Goal: Find specific page/section: Find specific page/section

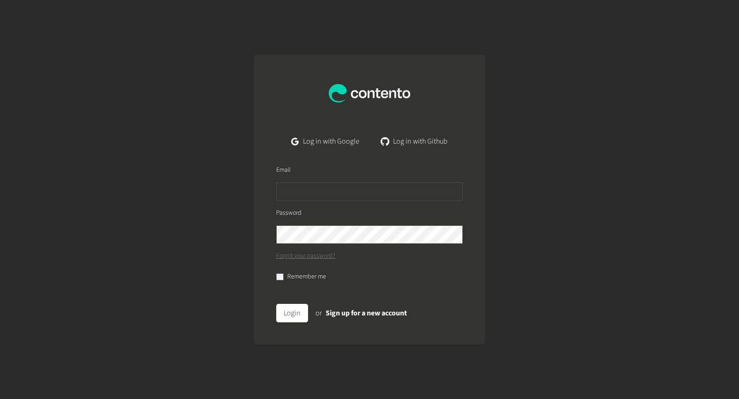
click at [333, 130] on div "Log in with Google Log in with Github Email Password Forgot your password? Reme…" at bounding box center [369, 200] width 231 height 290
click at [331, 139] on link "Log in with Google" at bounding box center [325, 141] width 83 height 18
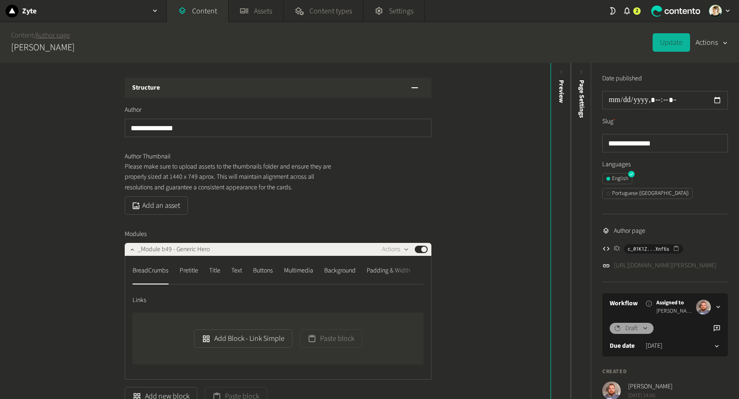
click at [55, 34] on link "Author page" at bounding box center [53, 36] width 34 height 10
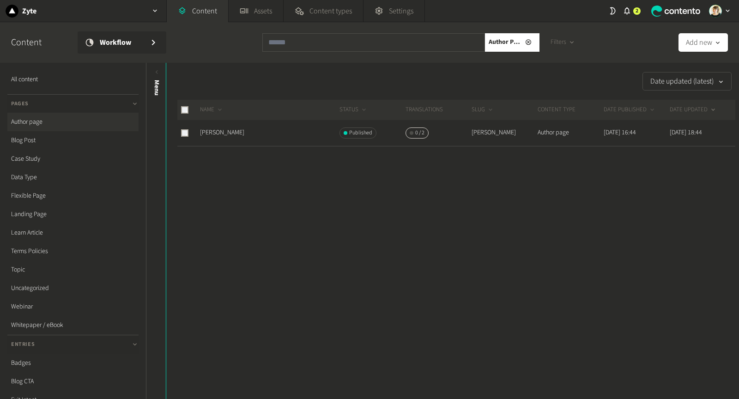
click at [296, 220] on div "Date updated (latest) NAME STATUS Translations SLUG CONTENT TYPE DATE PUBLISHED…" at bounding box center [452, 231] width 573 height 336
click at [266, 304] on div "Date updated (latest) NAME STATUS Translations SLUG CONTENT TYPE DATE PUBLISHED…" at bounding box center [452, 231] width 573 height 336
